Goal: Information Seeking & Learning: Learn about a topic

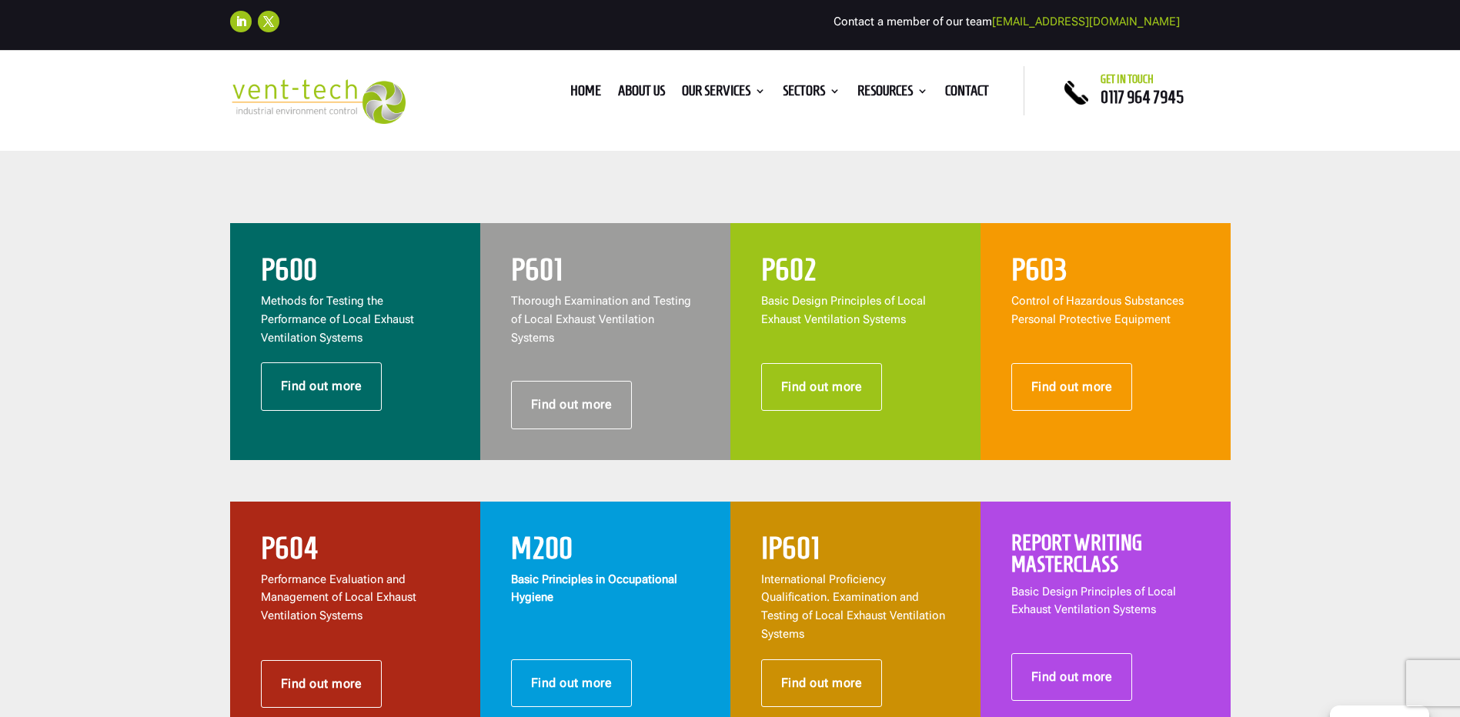
scroll to position [616, 0]
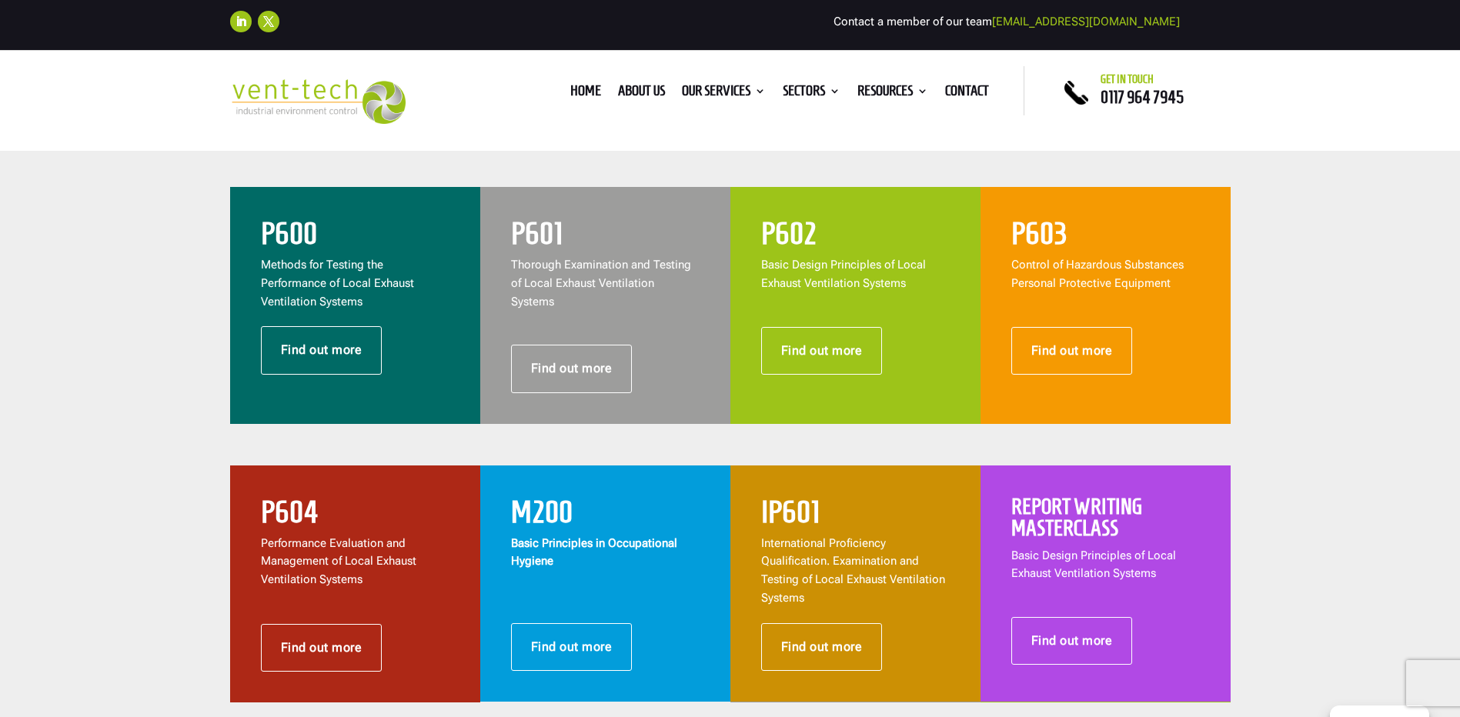
click at [393, 272] on p "Methods for Testing the Performance of Local Exhaust Ventilation Systems" at bounding box center [355, 283] width 189 height 55
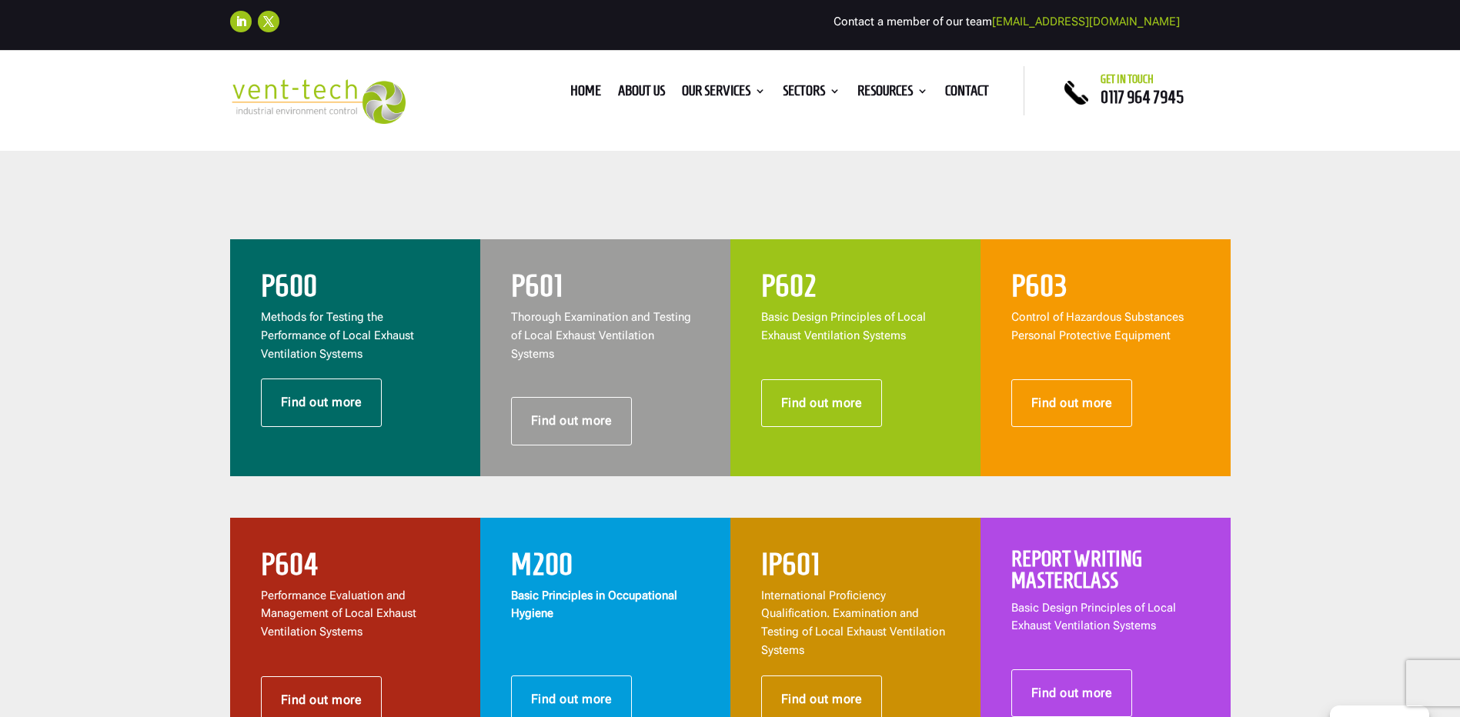
scroll to position [539, 0]
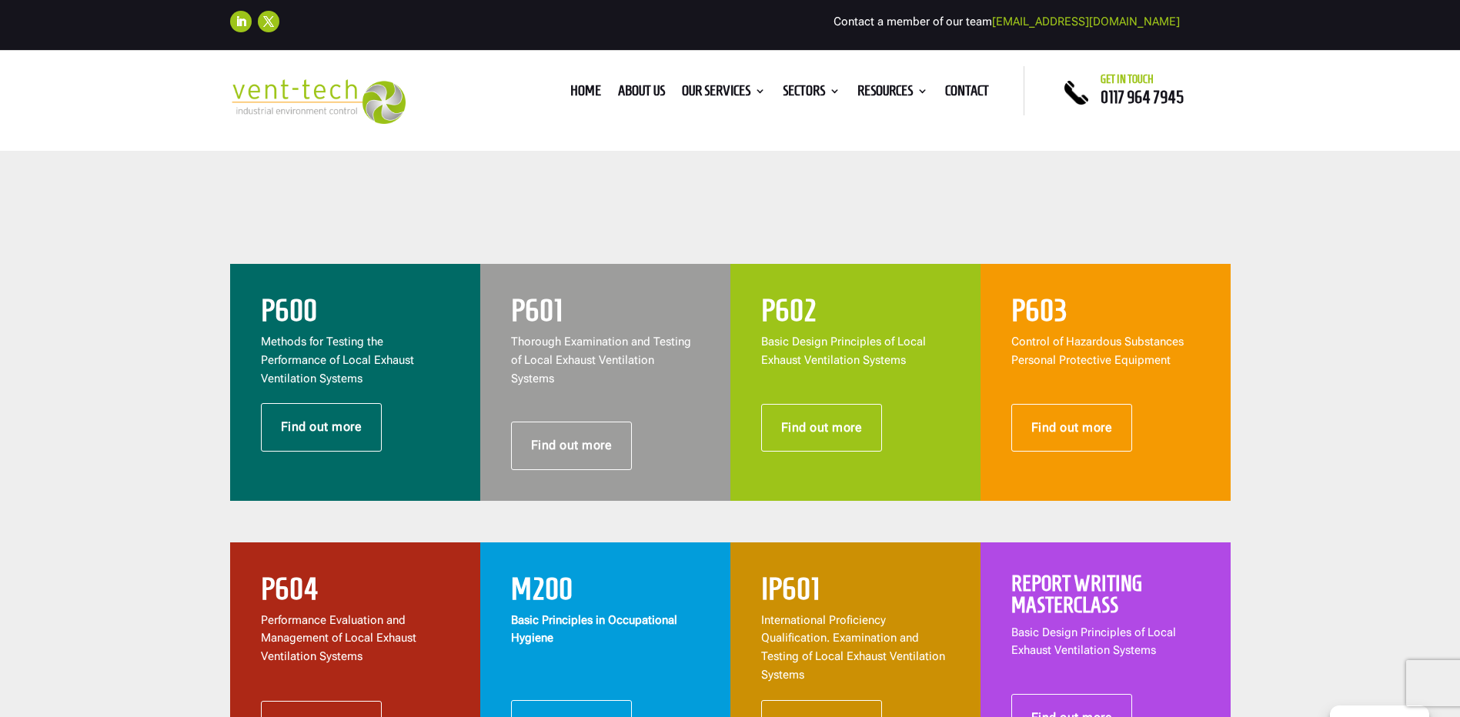
click at [604, 352] on p "Thorough Examination and Testing of Local Exhaust Ventilation Systems" at bounding box center [605, 360] width 189 height 55
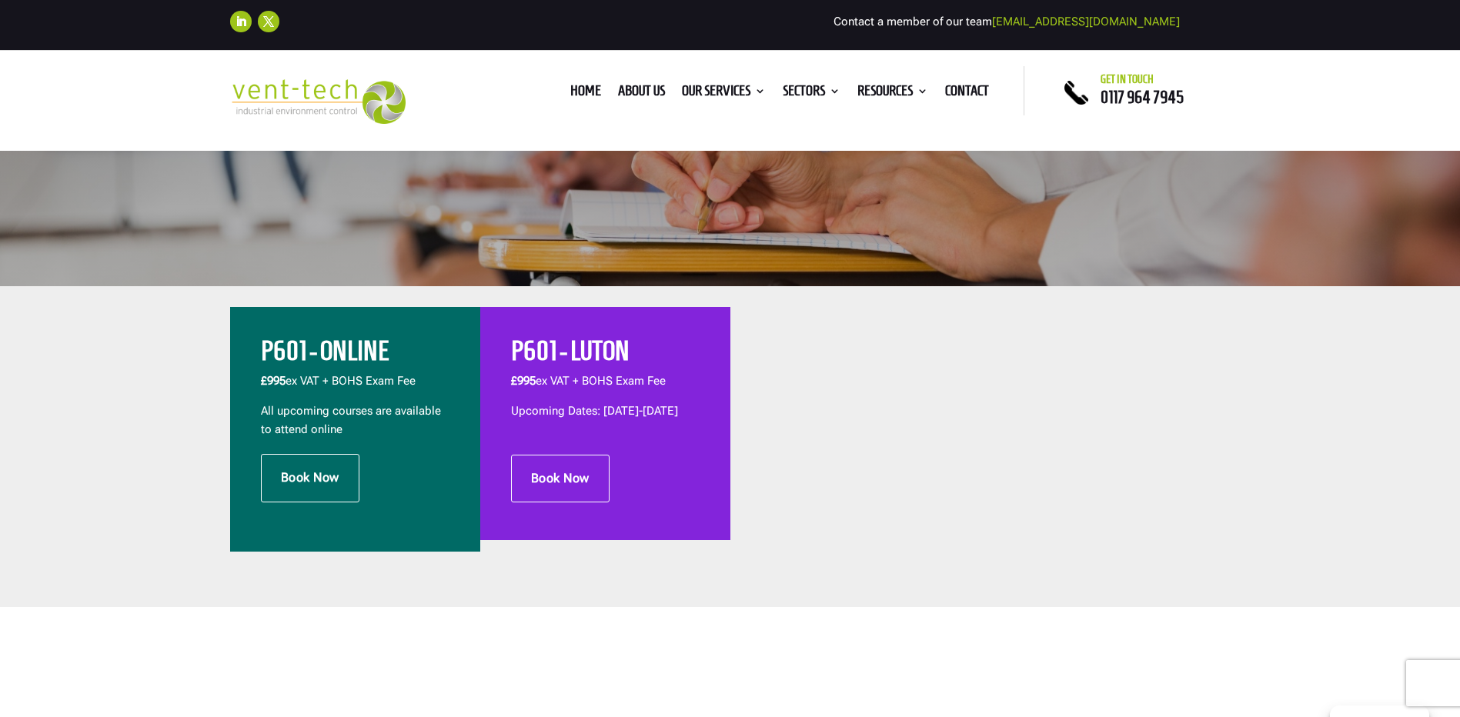
scroll to position [385, 0]
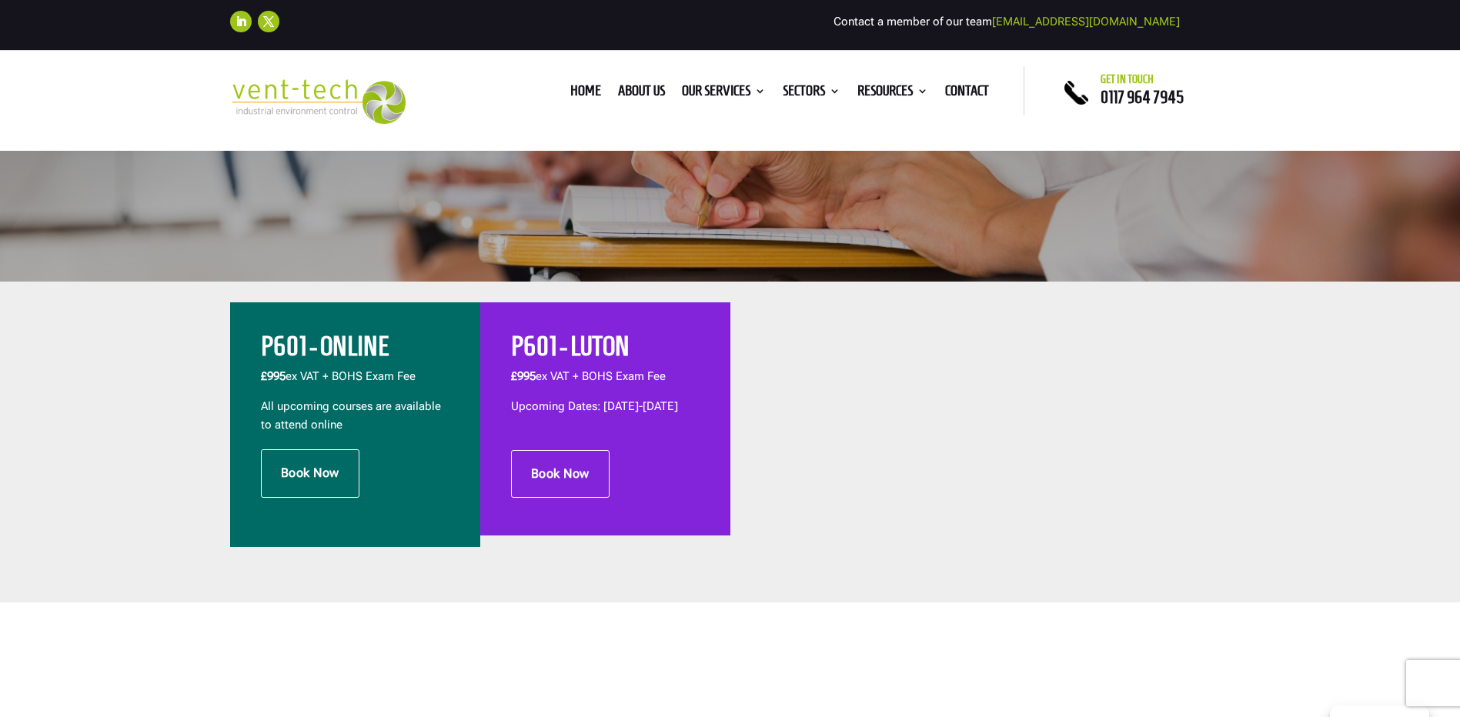
click at [349, 422] on p "All upcoming courses are available to attend online" at bounding box center [355, 416] width 189 height 37
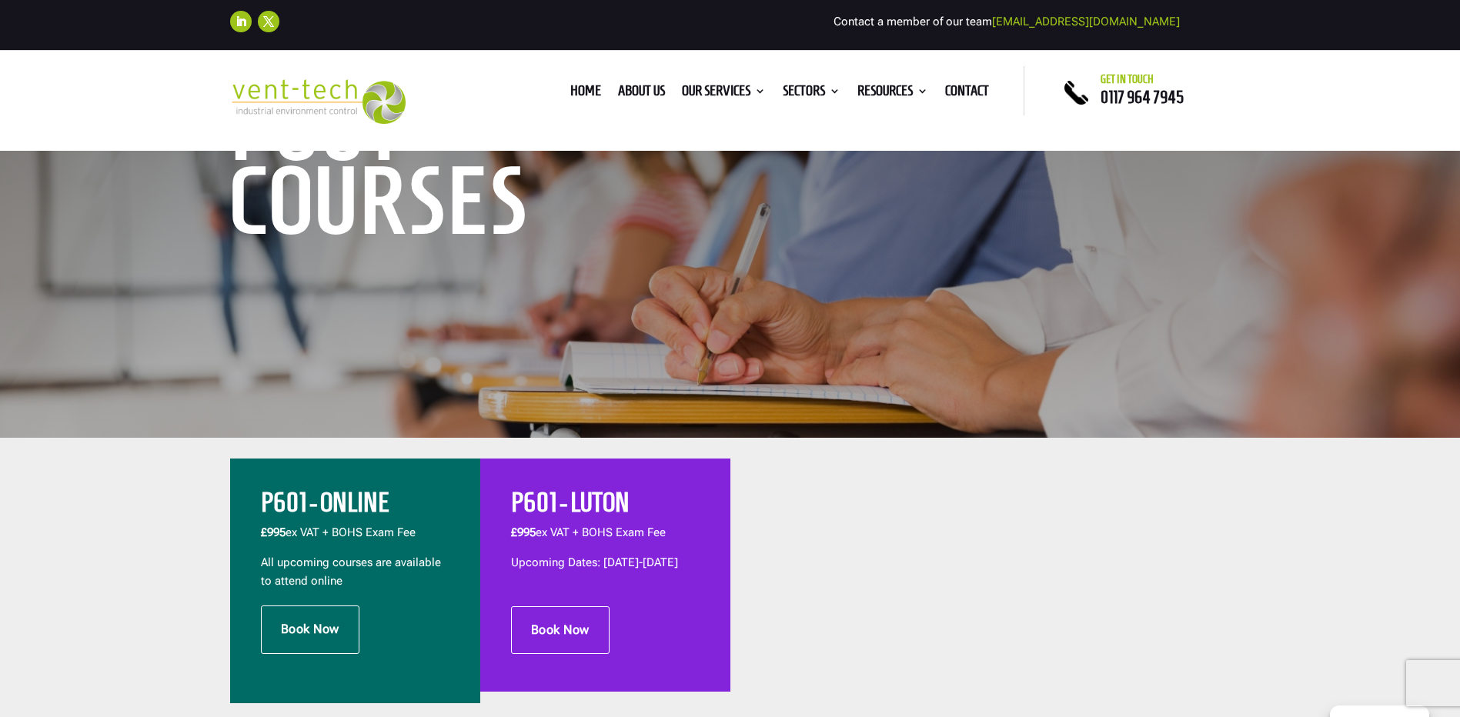
scroll to position [154, 0]
